Goal: Transaction & Acquisition: Subscribe to service/newsletter

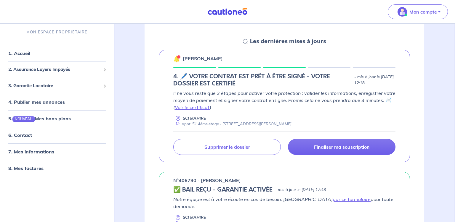
scroll to position [94, 0]
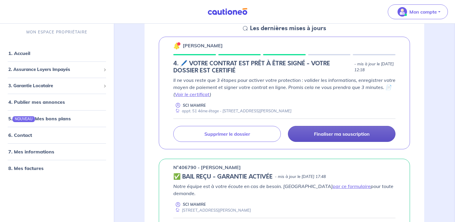
click at [334, 135] on p "Finaliser ma souscription" at bounding box center [342, 134] width 56 height 6
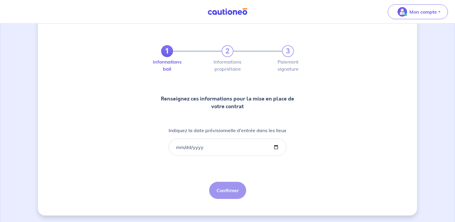
scroll to position [14, 0]
click at [196, 147] on input "Indiquez la date prévisionnelle d'entrée dans les lieux" at bounding box center [227, 147] width 118 height 17
click at [150, 146] on div "1 2 3 Informations bail Informations propriétaire Paiement signature Renseignez…" at bounding box center [227, 116] width 379 height 199
click at [177, 147] on input "Indiquez la date prévisionnelle d'entrée dans les lieux" at bounding box center [227, 147] width 118 height 17
type input "[DATE]"
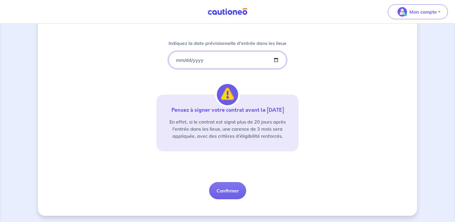
scroll to position [102, 0]
click at [227, 191] on button "Confirmer" at bounding box center [227, 190] width 37 height 17
select select "FR"
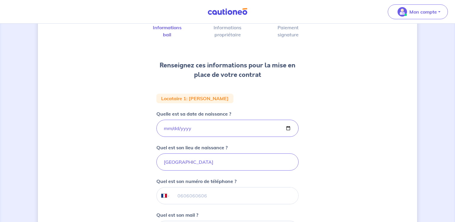
scroll to position [62, 0]
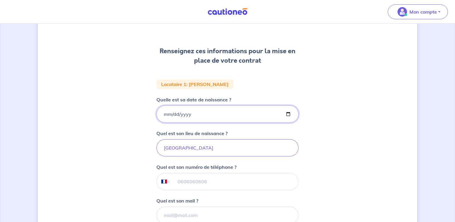
click at [164, 114] on input "[DATE]" at bounding box center [227, 114] width 142 height 17
click at [137, 97] on div "1 2 3 Informations bail Informations propriétaire Paiement signature Renseignez…" at bounding box center [227, 137] width 379 height 338
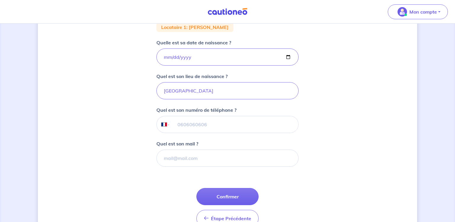
scroll to position [125, 0]
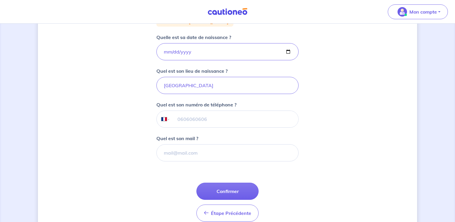
click at [177, 118] on input "tel" at bounding box center [234, 119] width 128 height 17
click at [187, 49] on input "[DATE]" at bounding box center [227, 51] width 142 height 17
click at [186, 88] on input "[GEOGRAPHIC_DATA]" at bounding box center [227, 85] width 142 height 17
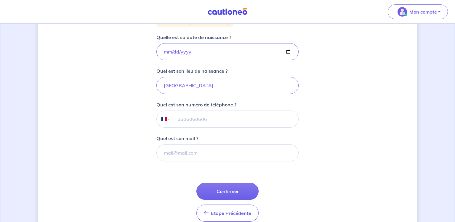
click at [179, 121] on input "tel" at bounding box center [234, 119] width 128 height 17
type input "06 29 33 69 76"
click at [167, 153] on input "Quel est son mail ?" at bounding box center [227, 152] width 142 height 17
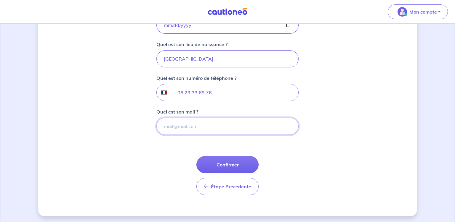
scroll to position [152, 0]
type input "L"
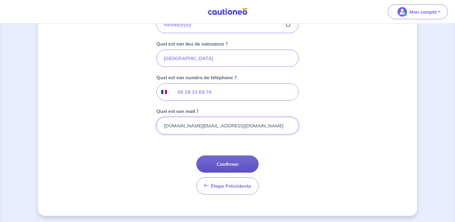
type input "[DOMAIN_NAME][EMAIL_ADDRESS][DOMAIN_NAME]"
click at [232, 164] on button "Confirmer" at bounding box center [227, 164] width 62 height 17
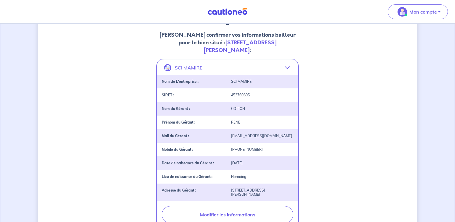
scroll to position [94, 0]
click at [212, 75] on div "Nom de L'entreprise : SCI MAMIRE" at bounding box center [227, 81] width 141 height 14
click at [212, 81] on div "Nom de L'entreprise :" at bounding box center [192, 81] width 69 height 4
click at [210, 92] on div "SIRET : 453760605" at bounding box center [227, 95] width 141 height 14
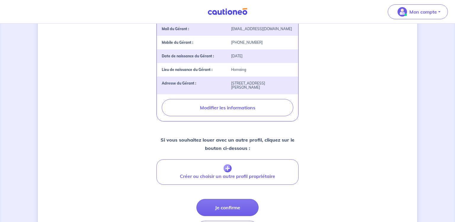
scroll to position [243, 0]
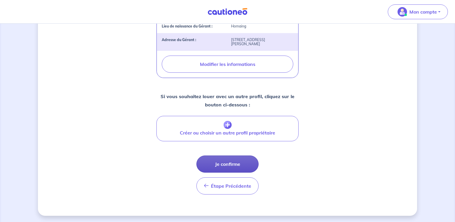
click at [230, 162] on button "Je confirme" at bounding box center [227, 164] width 62 height 17
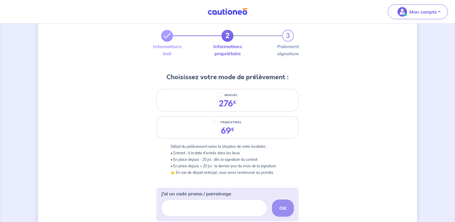
scroll to position [31, 0]
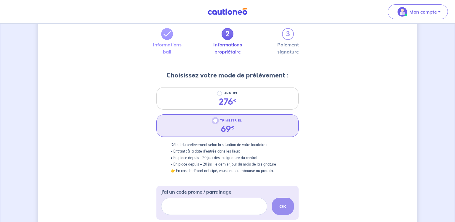
click at [215, 121] on input "TRIMESTRIEL" at bounding box center [215, 120] width 5 height 5
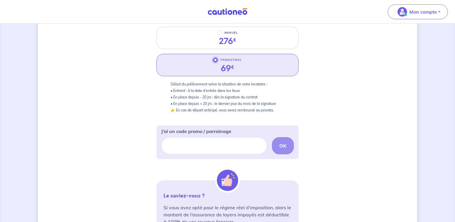
scroll to position [94, 0]
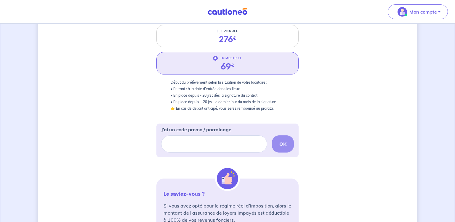
click at [181, 91] on p "Début du prélèvement selon la situation de votre locataire : • Entrant : à la d…" at bounding box center [228, 95] width 114 height 33
click at [213, 144] on input "J’ai un code promo / parrainage" at bounding box center [214, 144] width 106 height 17
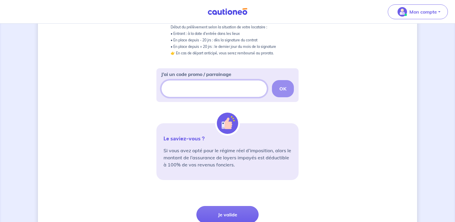
scroll to position [200, 0]
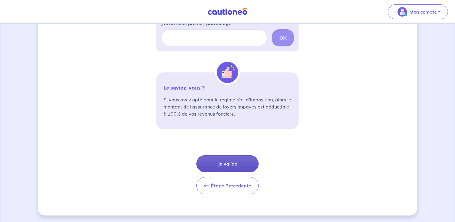
click at [229, 164] on button "Je valide" at bounding box center [227, 163] width 62 height 17
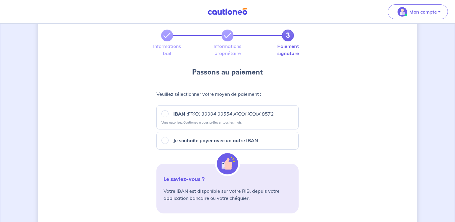
scroll to position [31, 0]
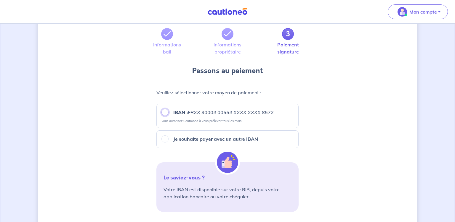
click at [166, 112] on input "IBAN : FRXX [FINANCIAL_ID] XXXX XXXX 8572" at bounding box center [164, 112] width 7 height 7
radio input "true"
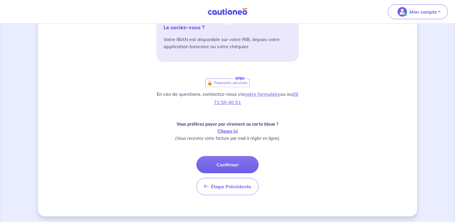
scroll to position [182, 0]
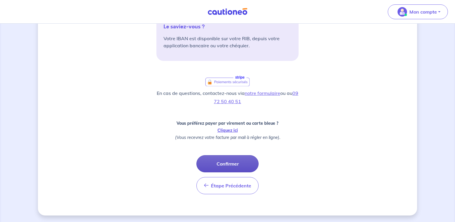
click at [233, 165] on button "Confirmer" at bounding box center [227, 163] width 62 height 17
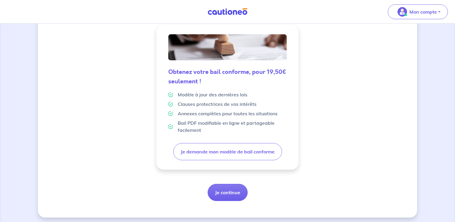
scroll to position [150, 0]
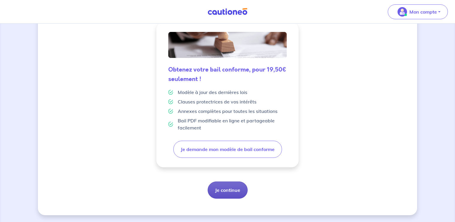
click at [233, 189] on button "Je continue" at bounding box center [228, 190] width 40 height 17
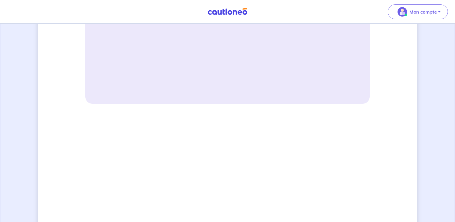
scroll to position [313, 0]
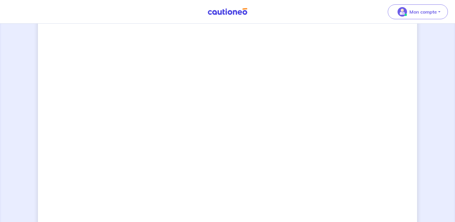
scroll to position [456, 0]
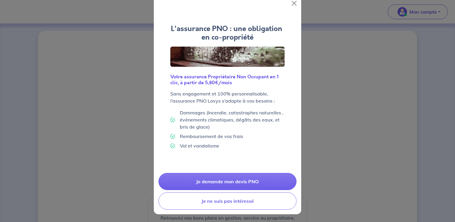
scroll to position [13, 0]
click at [293, 1] on button "Close" at bounding box center [293, 2] width 9 height 9
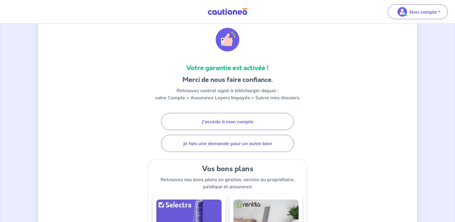
scroll to position [21, 0]
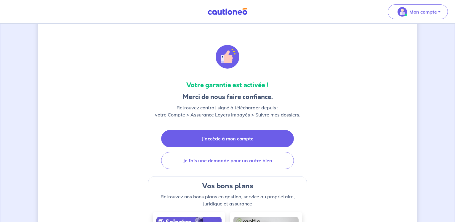
click at [226, 139] on link "J'accède à mon compte" at bounding box center [227, 138] width 133 height 17
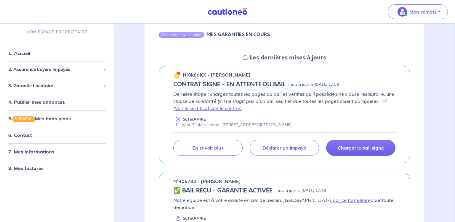
scroll to position [62, 0]
